Goal: Task Accomplishment & Management: Manage account settings

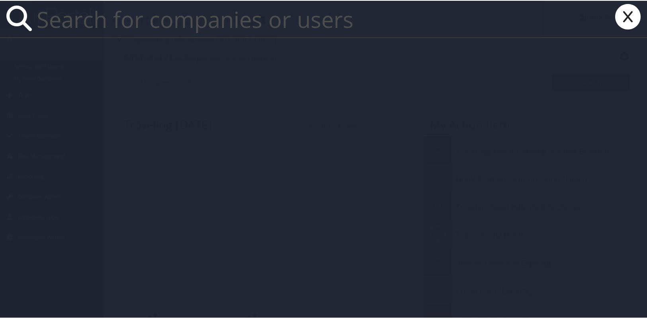
paste input "[EMAIL_ADDRESS][DOMAIN_NAME]"
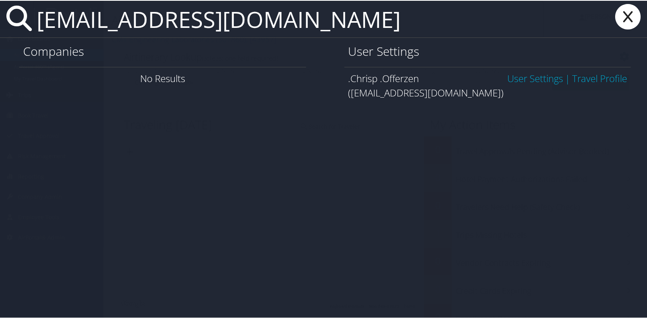
type input "[EMAIL_ADDRESS][DOMAIN_NAME]"
click at [514, 80] on link "User Settings" at bounding box center [535, 77] width 56 height 13
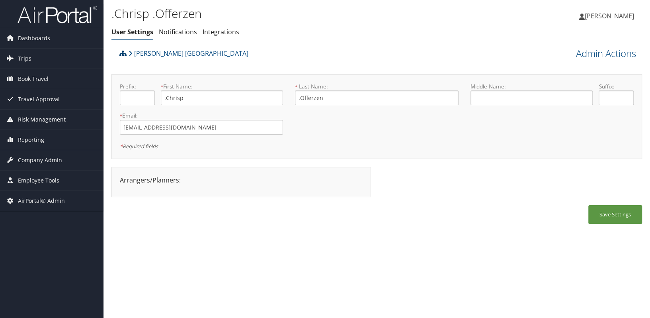
click at [123, 54] on icon at bounding box center [122, 53] width 7 height 6
click at [123, 55] on icon at bounding box center [122, 53] width 7 height 6
click at [123, 54] on icon at bounding box center [122, 53] width 7 height 6
